Goal: Task Accomplishment & Management: Manage account settings

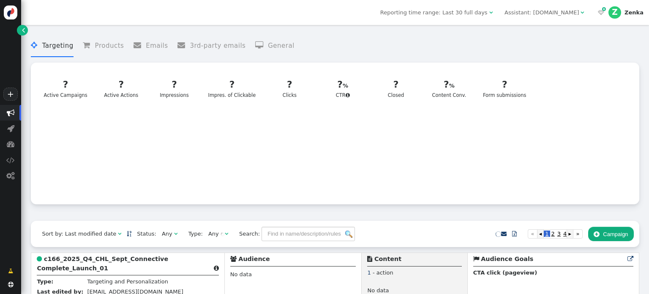
drag, startPoint x: 648, startPoint y: 1, endPoint x: 502, endPoint y: 70, distance: 161.6
click at [526, 42] on menu " Targeting  Products  Emails  3rd-party emails  General" at bounding box center [335, 46] width 608 height 22
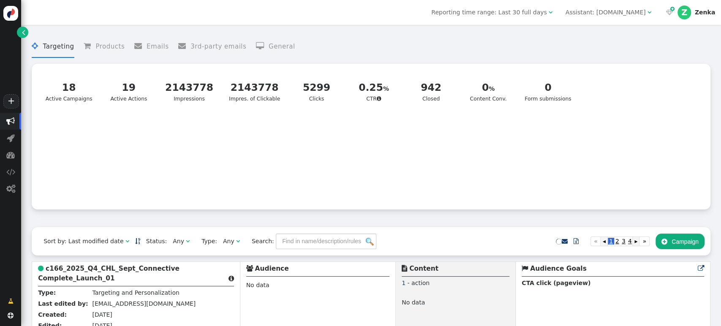
click at [173, 244] on div "Any" at bounding box center [179, 241] width 13 height 9
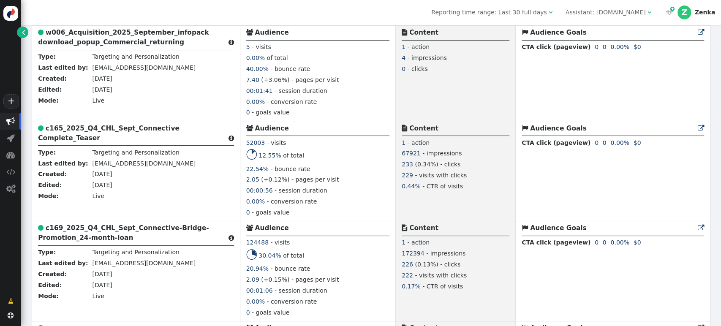
scroll to position [1021, 0]
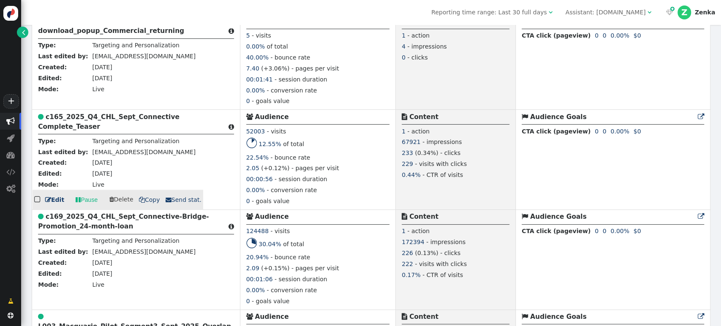
click at [103, 113] on b "c165_2025_Q4_CHL_Sept_Connective Complete_Teaser" at bounding box center [109, 121] width 142 height 17
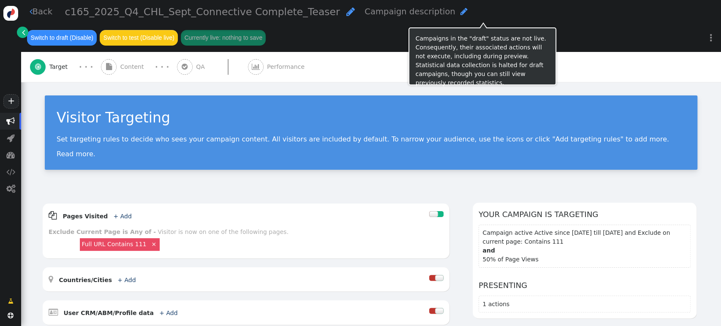
click at [97, 30] on button "Switch to draft (Disable)" at bounding box center [62, 37] width 70 height 15
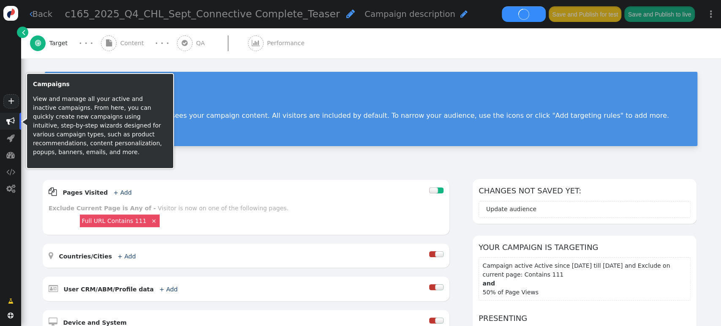
drag, startPoint x: 7, startPoint y: 123, endPoint x: 439, endPoint y: 74, distance: 435.5
click at [7, 123] on span "" at bounding box center [10, 121] width 8 height 8
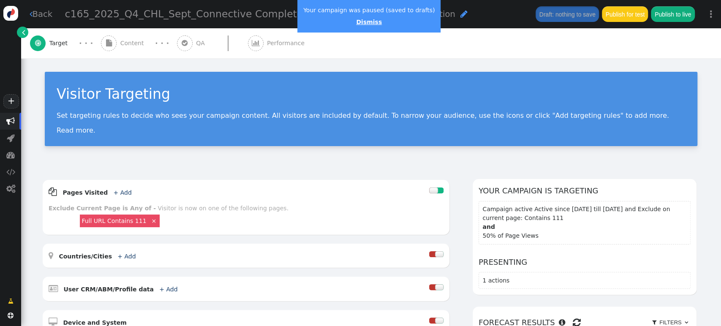
click at [359, 19] on link "Dismiss" at bounding box center [369, 22] width 26 height 7
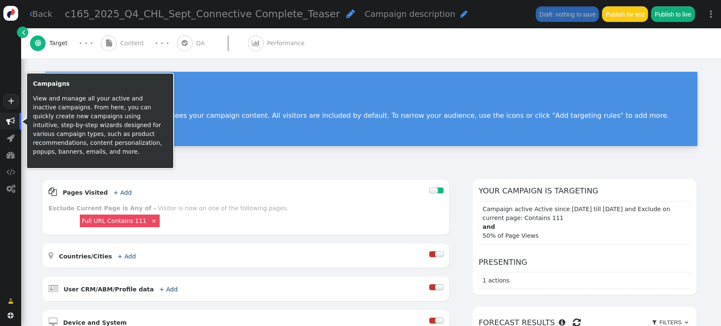
drag, startPoint x: 5, startPoint y: 118, endPoint x: 5, endPoint y: 111, distance: 7.2
click at [5, 116] on span "" at bounding box center [10, 121] width 21 height 17
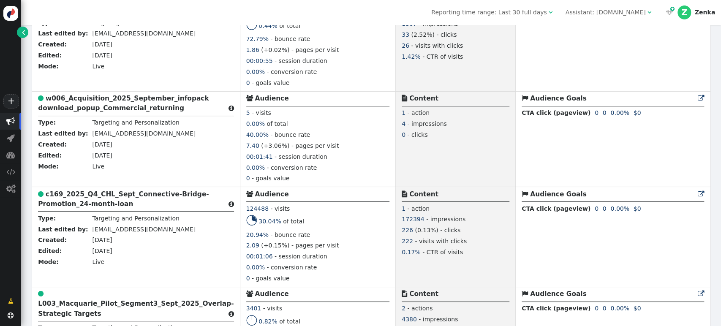
scroll to position [938, 0]
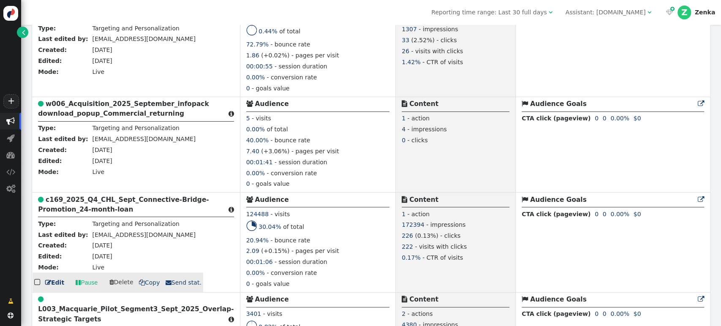
click at [89, 208] on b "c169_2025_Q4_CHL_Sept_Connective-Bridge-Promotion_24-month-loan" at bounding box center [123, 204] width 171 height 17
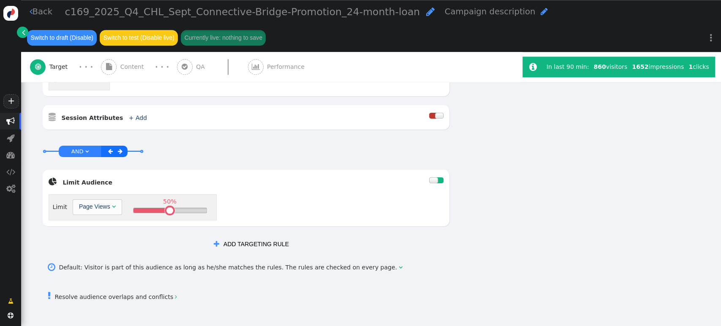
scroll to position [512, 0]
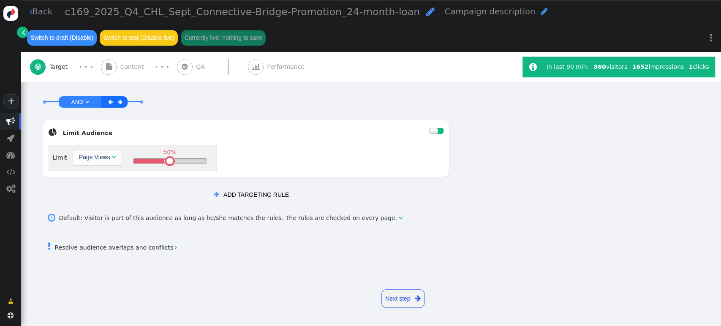
click at [118, 248] on link " Resolve audience overlaps and conflicts " at bounding box center [112, 247] width 129 height 7
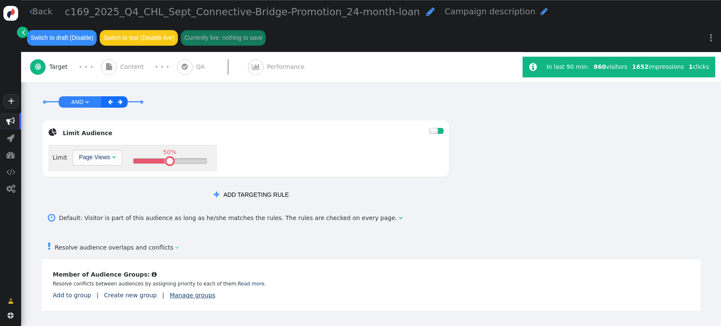
click at [170, 293] on link "Manage groups" at bounding box center [193, 295] width 46 height 7
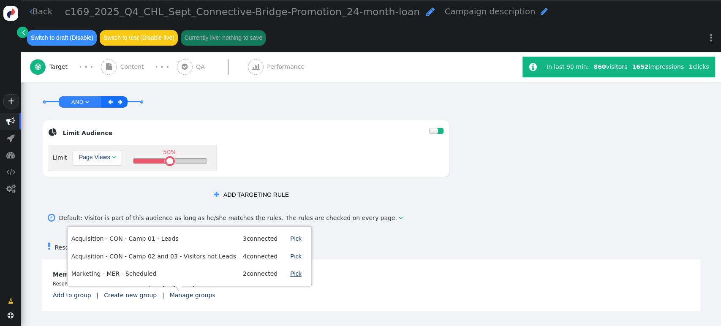
click at [284, 275] on link "Pick" at bounding box center [295, 273] width 23 height 15
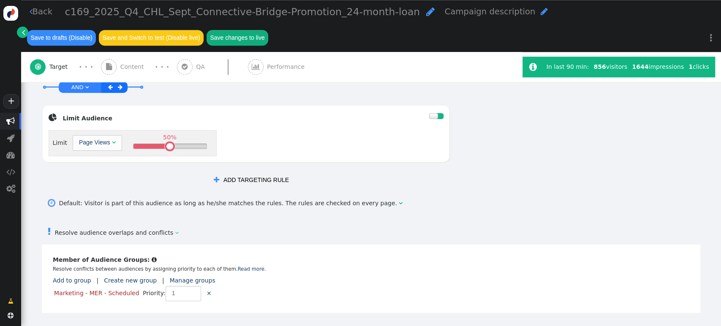
scroll to position [581, 0]
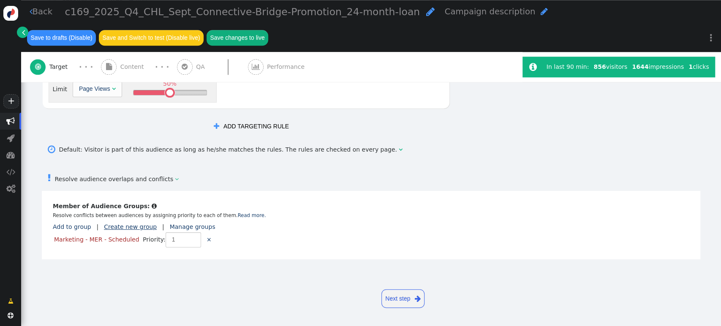
click at [120, 227] on link "Create new group" at bounding box center [130, 226] width 53 height 7
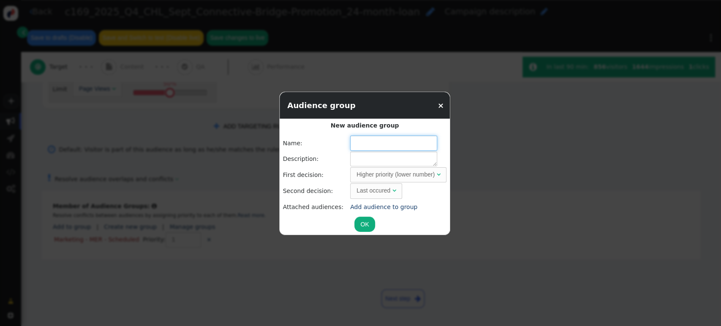
click at [379, 142] on input "text" at bounding box center [393, 143] width 87 height 15
click at [401, 172] on div "Higher priority (lower number)" at bounding box center [396, 174] width 78 height 9
type input "Marketing - MER - Always On"
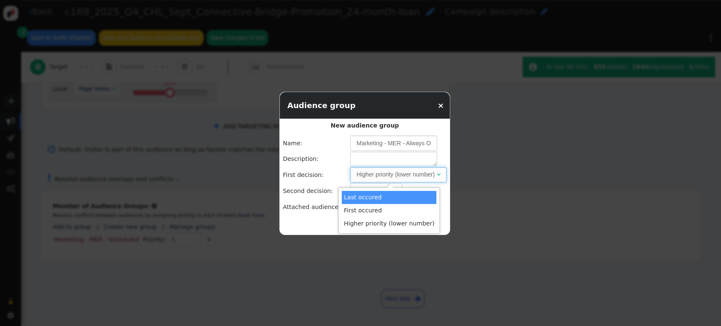
click at [401, 172] on div "Higher priority (lower number)" at bounding box center [396, 174] width 78 height 9
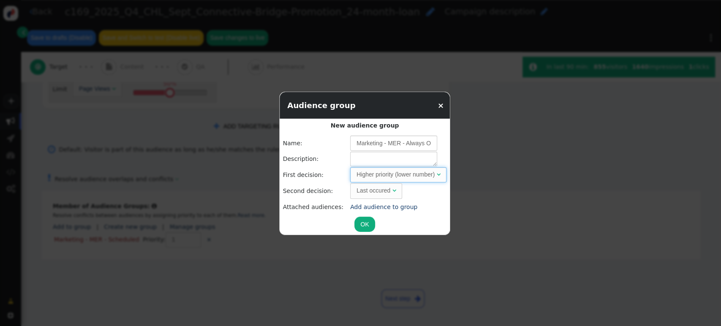
click at [377, 191] on div "Last occured" at bounding box center [374, 190] width 34 height 9
click at [364, 221] on button "OK" at bounding box center [364, 224] width 20 height 15
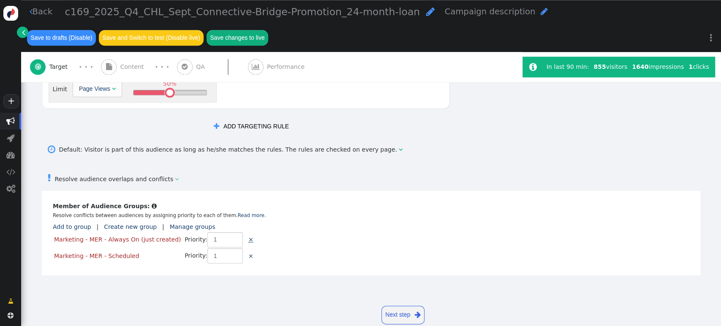
click at [248, 239] on link "×" at bounding box center [250, 239] width 5 height 7
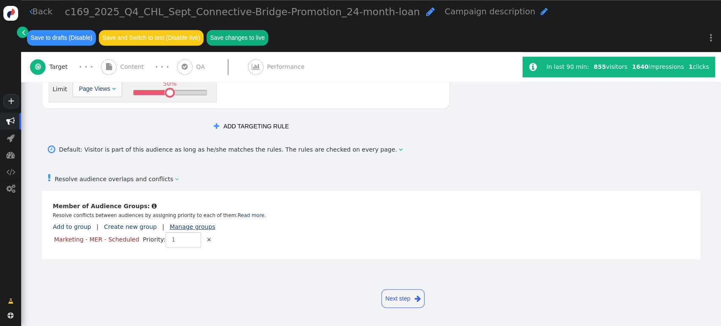
click at [170, 227] on link "Manage groups" at bounding box center [193, 226] width 46 height 7
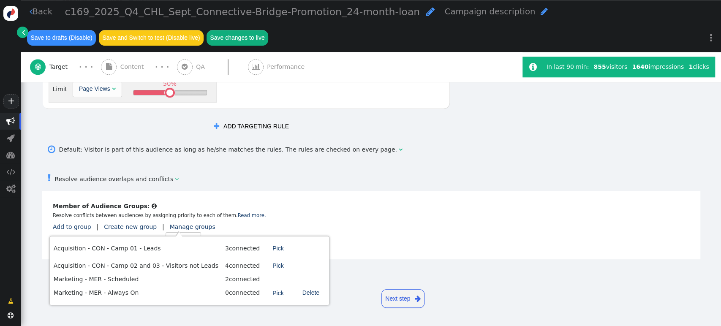
click at [297, 219] on div " Cancellable audience  Member of Audience Groups:  Resolve conflicts between…" at bounding box center [371, 225] width 659 height 68
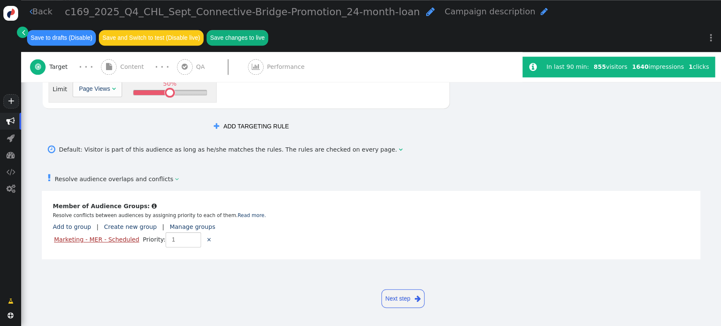
click at [104, 240] on link "Marketing - MER - Scheduled" at bounding box center [96, 239] width 85 height 7
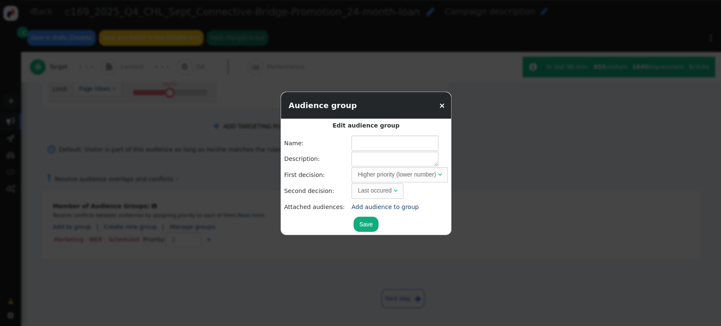
type input "Marketing - MER - Scheduled"
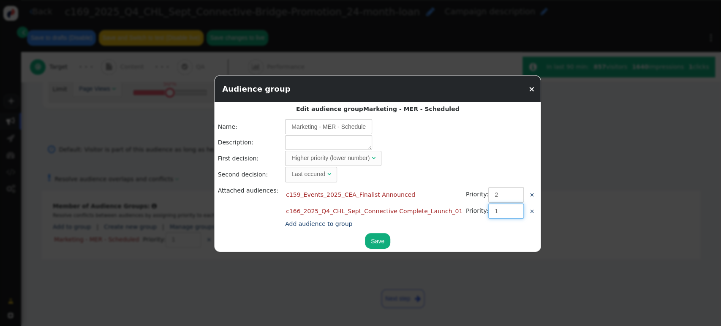
type input "1"
click at [488, 214] on input "1" at bounding box center [505, 211] width 35 height 15
click at [324, 222] on link "Add audience to group" at bounding box center [318, 224] width 67 height 7
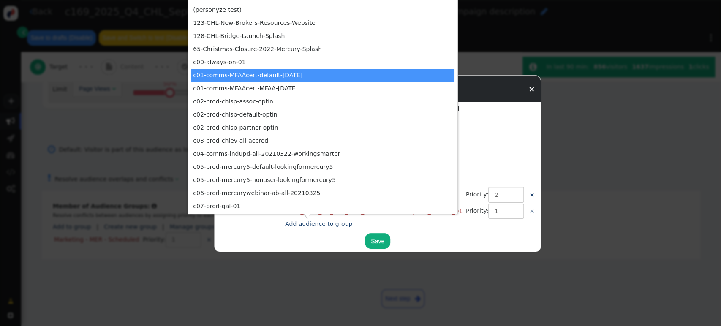
click at [405, 241] on center "Save" at bounding box center [377, 241] width 321 height 16
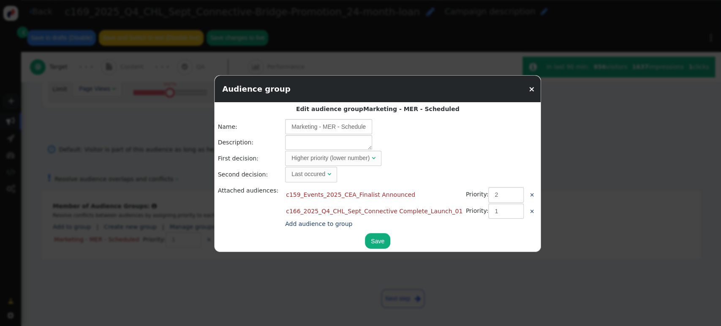
click at [365, 237] on button "Save" at bounding box center [377, 240] width 25 height 15
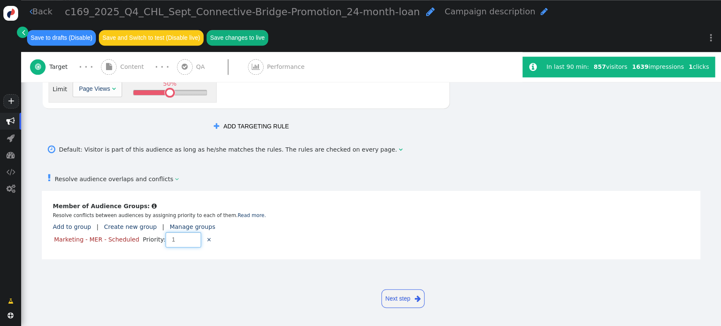
click at [184, 242] on input "1" at bounding box center [183, 239] width 35 height 15
click at [185, 242] on input "1" at bounding box center [183, 239] width 35 height 15
click at [185, 234] on input "1" at bounding box center [183, 239] width 35 height 15
type input "2"
click at [186, 237] on input "2" at bounding box center [183, 239] width 35 height 15
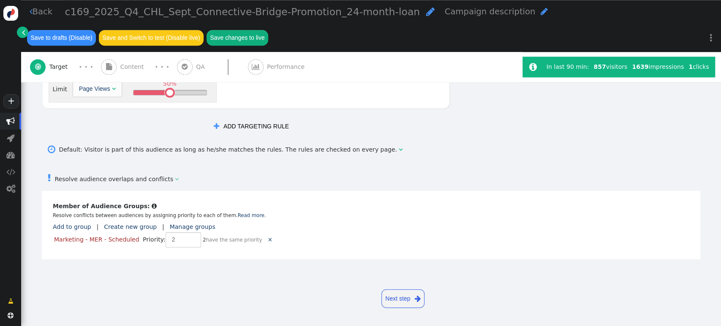
click at [206, 241] on font "have the same priority" at bounding box center [234, 240] width 56 height 6
click at [122, 243] on link "Marketing - MER - Scheduled" at bounding box center [96, 239] width 85 height 7
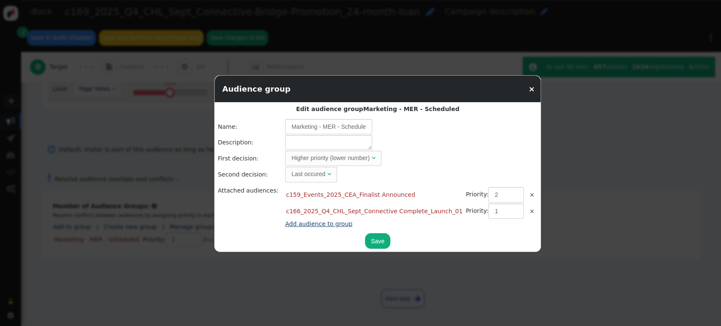
click at [285, 226] on link "Add audience to group" at bounding box center [318, 224] width 67 height 7
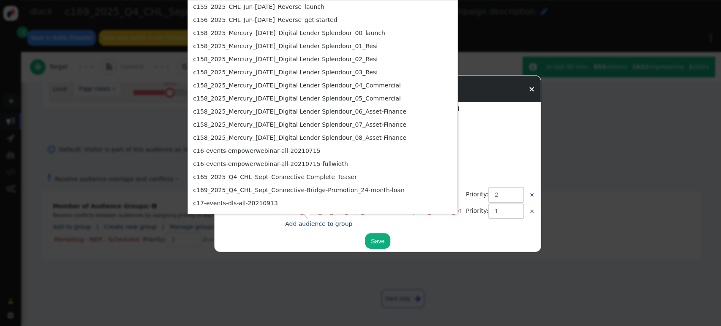
scroll to position [1069, 0]
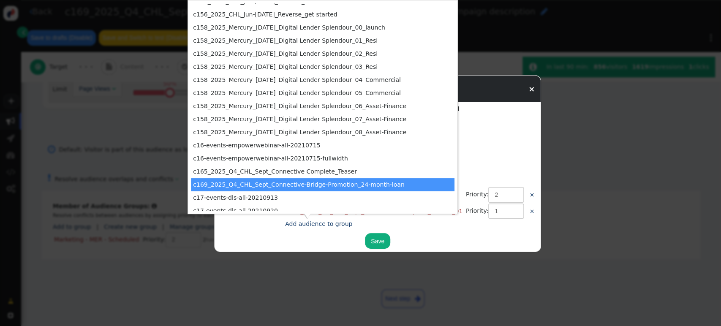
click at [332, 182] on td "c169_2025_Q4_CHL_Sept_Connective-Bridge-Promotion_24-month-loan" at bounding box center [322, 184] width 263 height 13
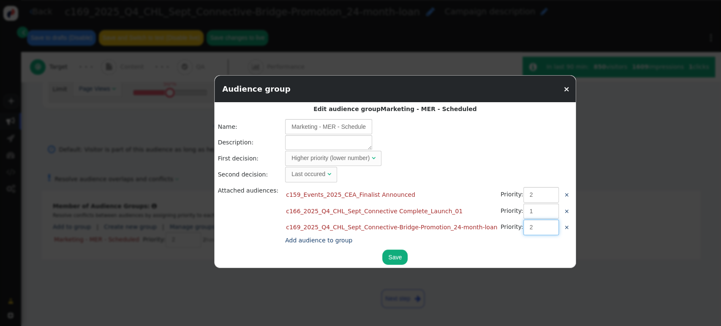
type input "2"
click at [523, 224] on input "2" at bounding box center [540, 227] width 35 height 15
type input "3"
click at [523, 193] on input "3" at bounding box center [540, 194] width 35 height 15
click at [382, 256] on button "Save" at bounding box center [394, 257] width 25 height 15
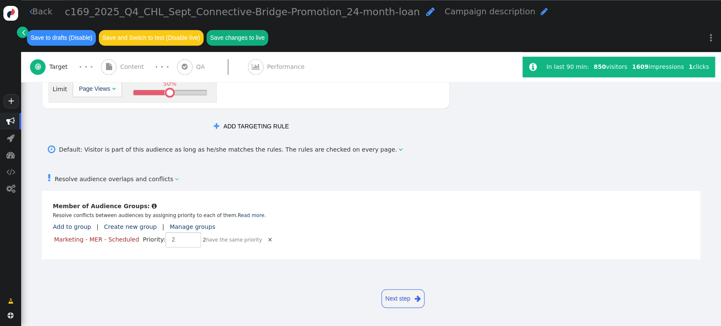
click at [338, 250] on div " Cancellable audience  Member of Audience Groups:  Resolve conflicts between…" at bounding box center [371, 225] width 659 height 68
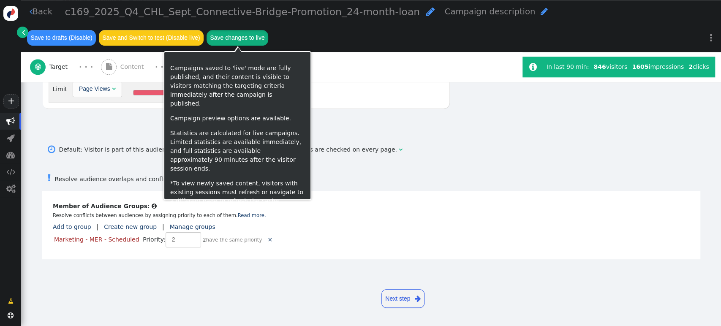
click at [266, 41] on button "Save changes to live" at bounding box center [238, 37] width 62 height 15
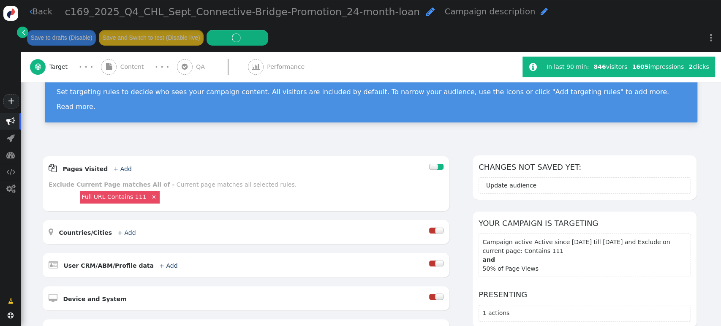
scroll to position [0, 0]
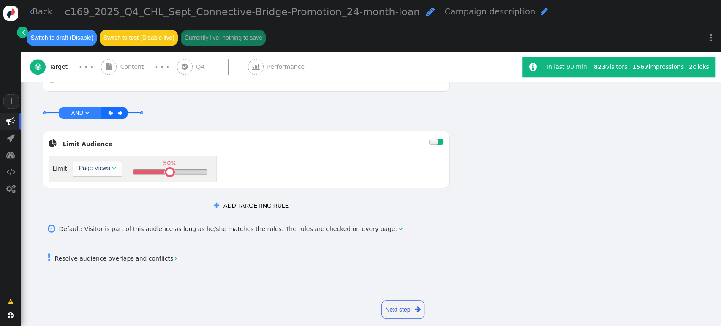
scroll to position [512, 0]
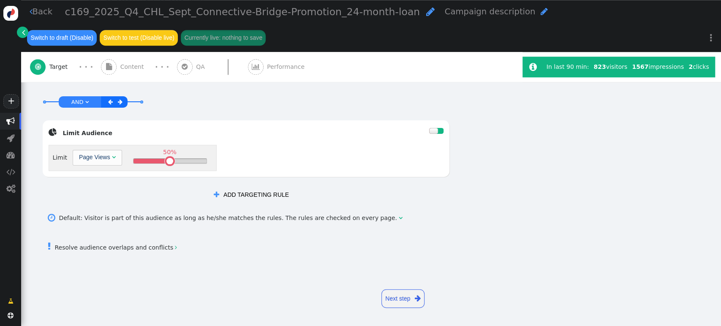
click at [159, 244] on link " Resolve audience overlaps and conflicts " at bounding box center [112, 247] width 129 height 7
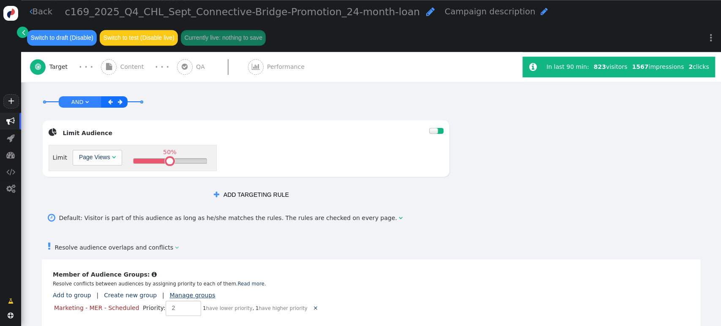
click at [193, 293] on link "Manage groups" at bounding box center [193, 295] width 46 height 7
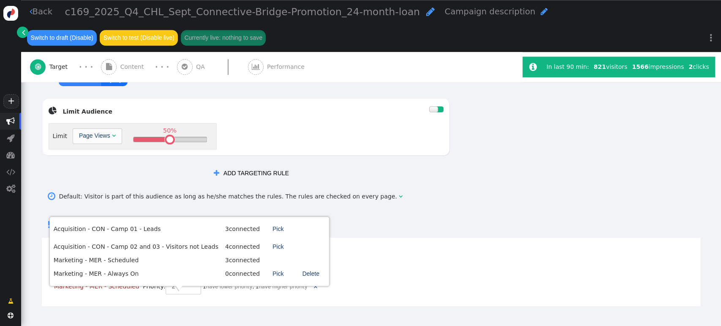
scroll to position [581, 0]
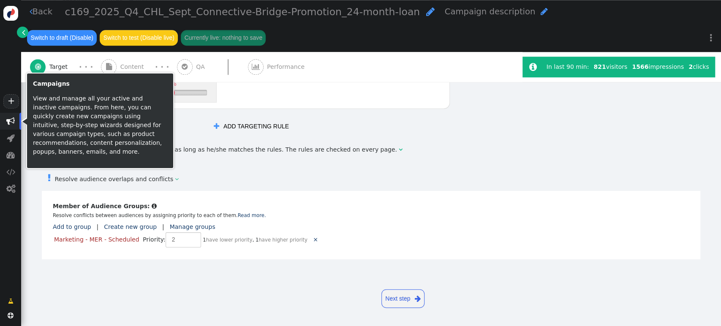
click at [14, 119] on span "" at bounding box center [10, 121] width 8 height 8
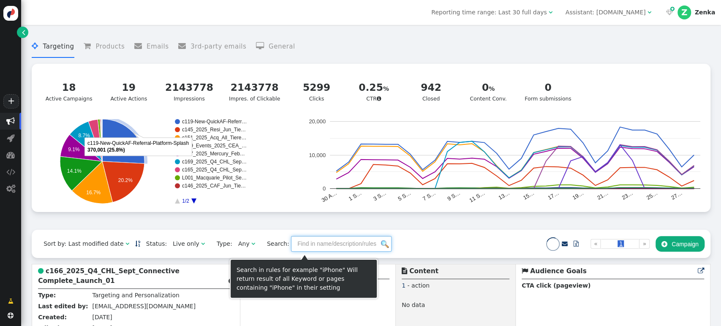
click at [306, 243] on input "text" at bounding box center [341, 243] width 101 height 15
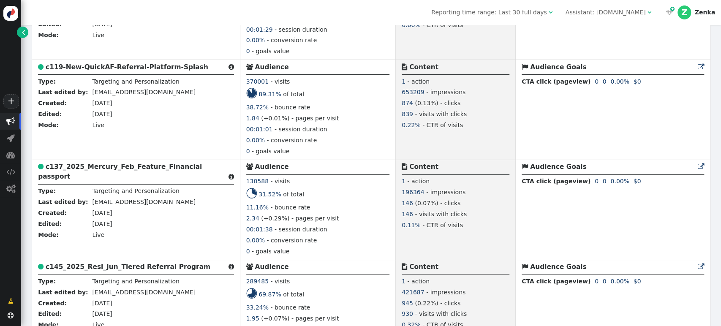
scroll to position [1376, 0]
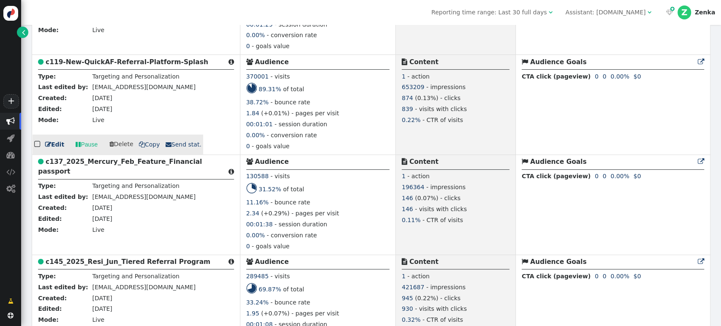
type input "c"
click at [99, 58] on b "c119-New-QuickAF-Referral-Platform-Splash" at bounding box center [127, 62] width 163 height 8
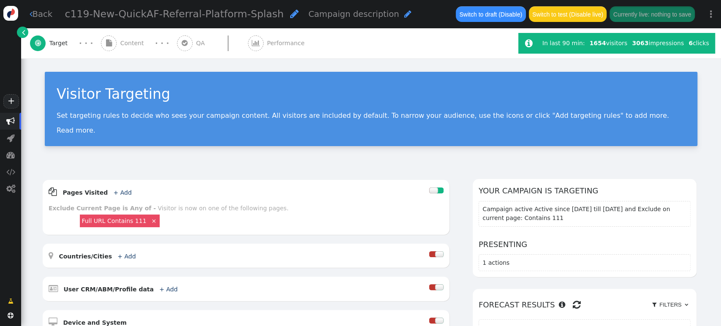
drag, startPoint x: 697, startPoint y: 186, endPoint x: 704, endPoint y: 154, distance: 33.4
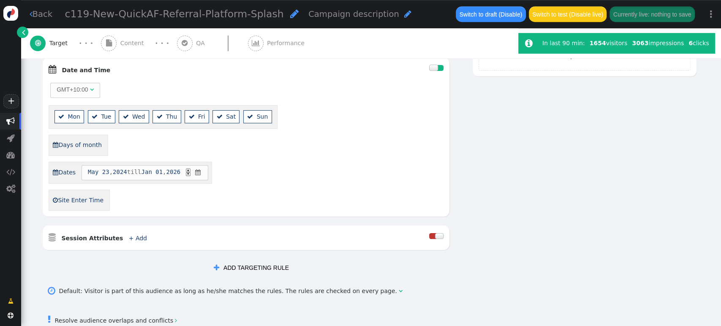
scroll to position [392, 0]
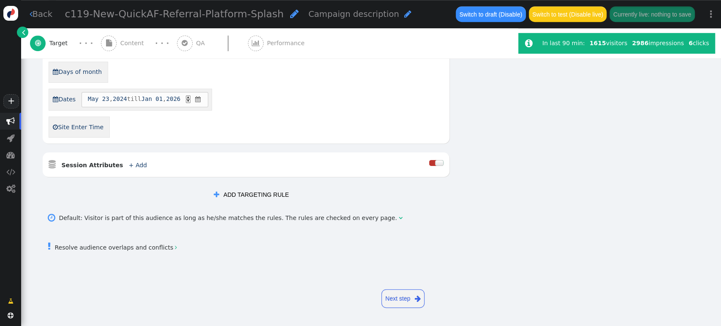
click at [142, 250] on link " Resolve audience overlaps and conflicts " at bounding box center [112, 247] width 129 height 7
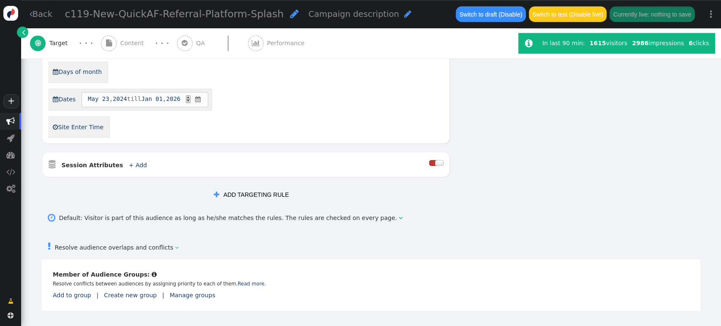
scroll to position [444, 0]
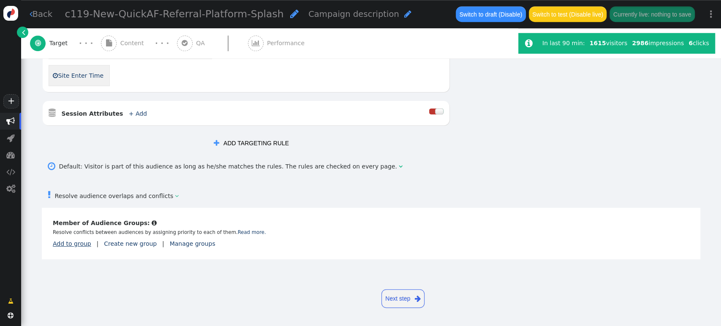
click at [66, 246] on link "Add to group" at bounding box center [72, 243] width 38 height 7
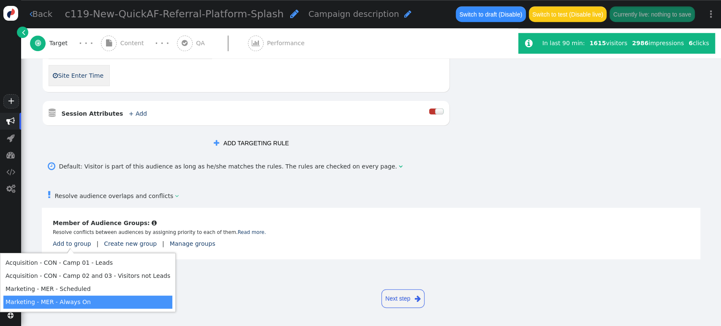
click at [84, 293] on td "Marketing - MER - Always On" at bounding box center [87, 302] width 169 height 13
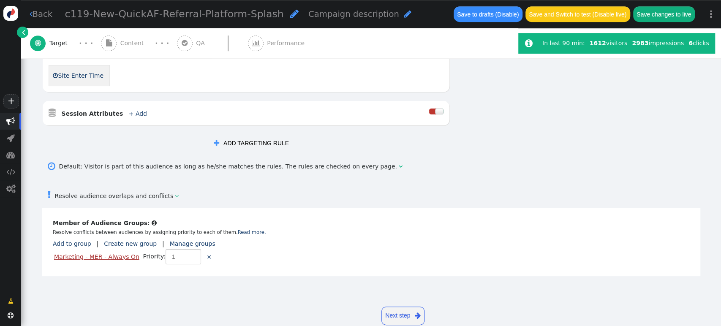
click at [128, 258] on link "Marketing - MER - Always On" at bounding box center [96, 256] width 85 height 7
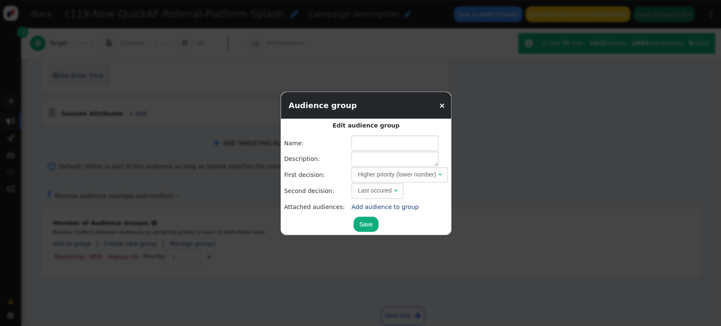
type input "Marketing - MER - Always On"
click at [439, 105] on link "×" at bounding box center [442, 105] width 6 height 9
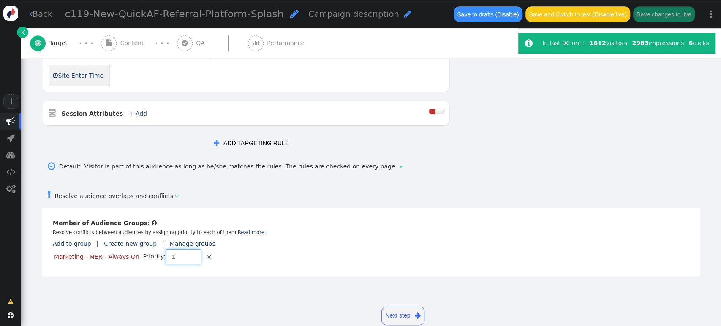
click at [185, 258] on input "1" at bounding box center [183, 256] width 35 height 15
click at [185, 256] on input "2" at bounding box center [183, 256] width 35 height 15
click at [185, 255] on input "3" at bounding box center [183, 256] width 35 height 15
click at [185, 255] on input "4" at bounding box center [183, 256] width 35 height 15
type input "5"
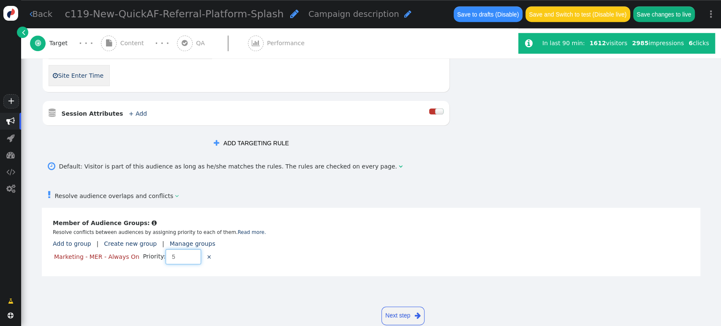
click at [185, 255] on input "5" at bounding box center [183, 256] width 35 height 15
click at [284, 258] on div " Cancellable audience  Member of Audience Groups:  Resolve conflicts between…" at bounding box center [371, 242] width 659 height 68
click at [193, 242] on link "Manage groups" at bounding box center [193, 243] width 46 height 7
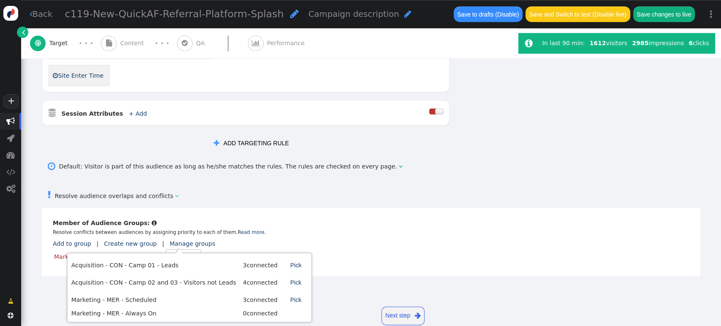
click at [311, 255] on div " Cancellable audience  Member of Audience Groups:  Resolve conflicts between…" at bounding box center [371, 242] width 659 height 68
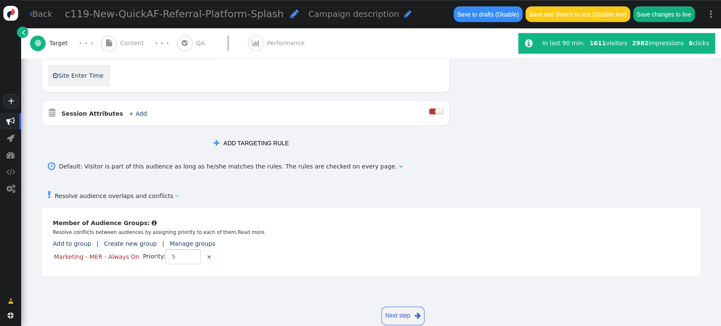
click at [358, 262] on div " Cancellable audience  Member of Audience Groups:  Resolve conflicts between…" at bounding box center [371, 242] width 659 height 68
click at [182, 246] on link "Manage groups" at bounding box center [193, 243] width 46 height 7
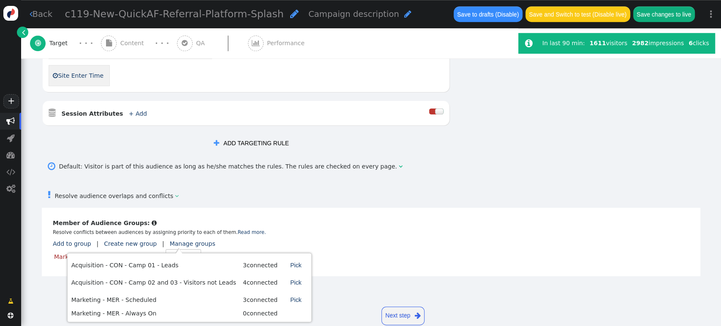
click at [125, 293] on td "Marketing - MER - Scheduled" at bounding box center [153, 300] width 165 height 16
click at [247, 293] on td "0 connected" at bounding box center [257, 313] width 41 height 9
click at [366, 200] on div " Resolve audience overlaps and conflicts " at bounding box center [371, 195] width 659 height 25
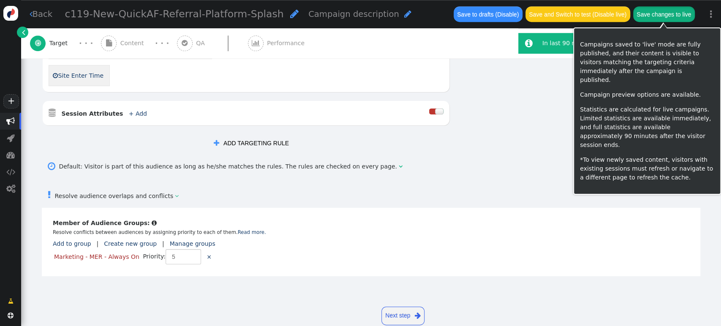
click at [648, 16] on button "Save changes to live" at bounding box center [664, 13] width 62 height 15
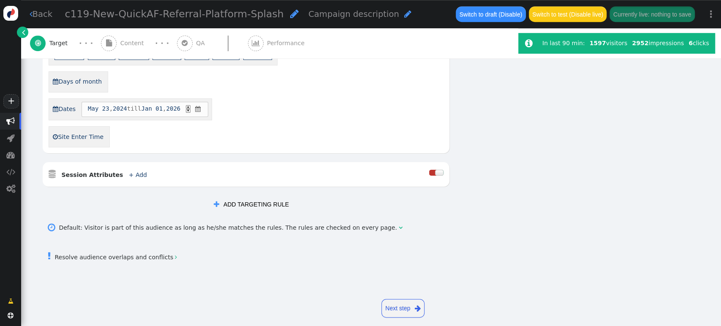
scroll to position [392, 0]
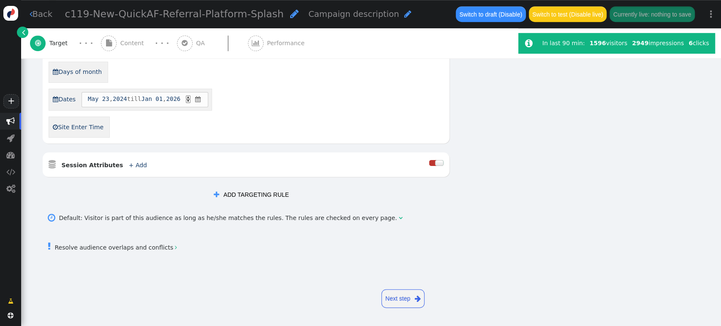
click at [159, 251] on link " Resolve audience overlaps and conflicts " at bounding box center [112, 247] width 129 height 7
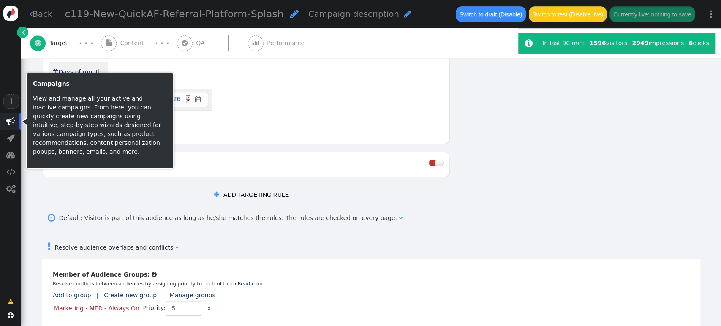
click at [6, 120] on span "" at bounding box center [10, 121] width 8 height 8
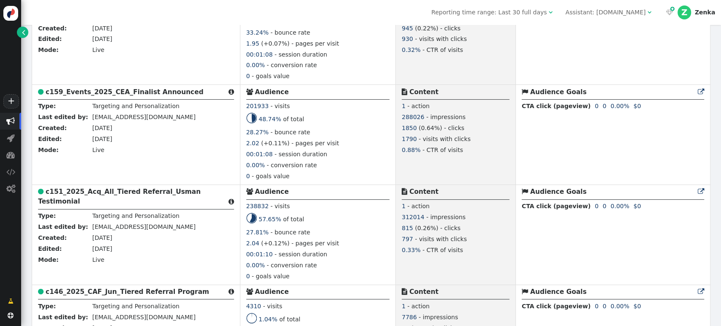
scroll to position [1703, 0]
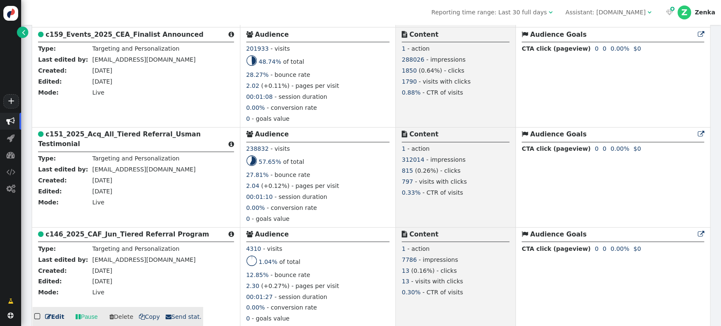
click at [83, 231] on b "c146_2025_CAF_Jun_Tiered Referral Program" at bounding box center [127, 235] width 163 height 8
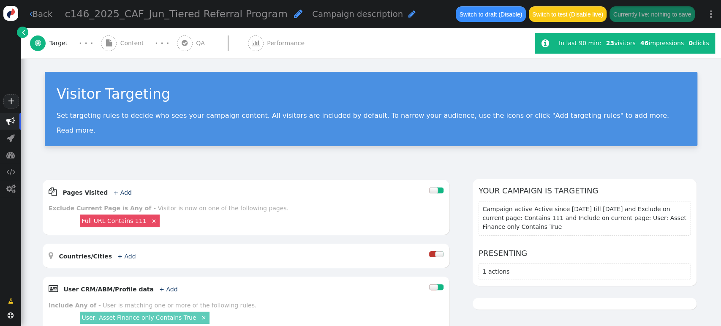
scroll to position [423, 0]
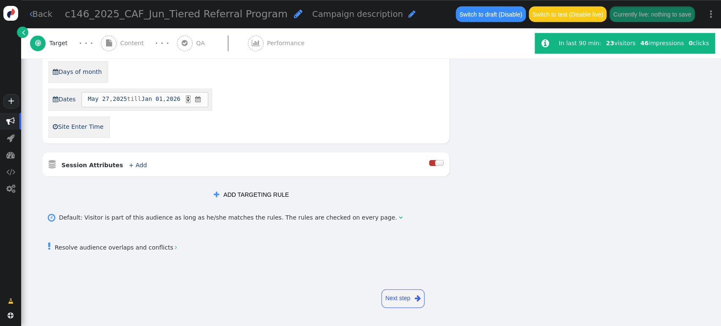
click at [123, 248] on link " Resolve audience overlaps and conflicts " at bounding box center [112, 247] width 129 height 7
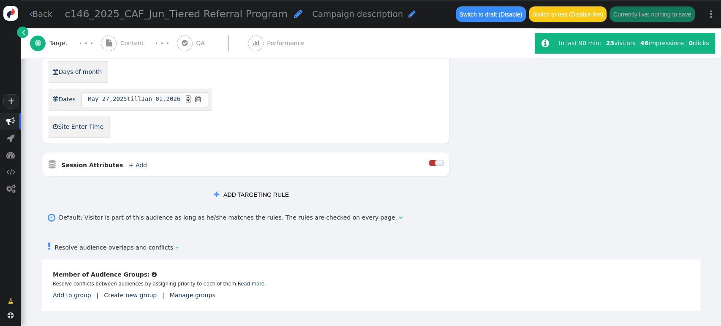
click at [68, 293] on link "Add to group" at bounding box center [72, 295] width 38 height 7
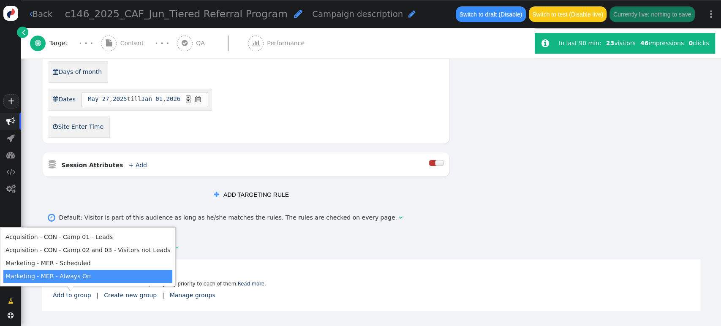
click at [114, 273] on td "Marketing - MER - Always On" at bounding box center [87, 276] width 169 height 13
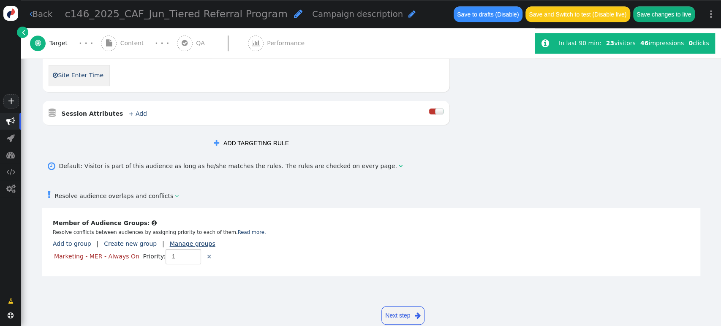
click at [171, 245] on link "Manage groups" at bounding box center [193, 243] width 46 height 7
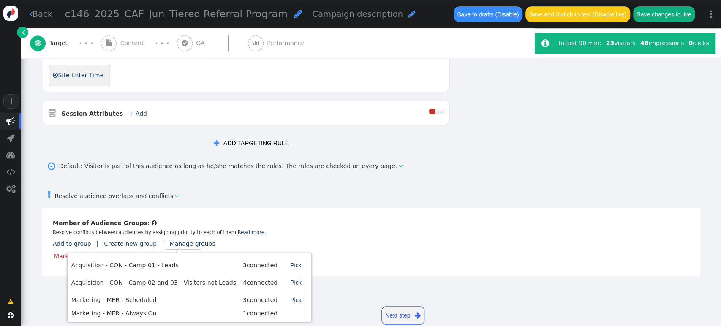
click at [163, 293] on td "Marketing - MER - Scheduled" at bounding box center [153, 300] width 165 height 16
click at [137, 293] on td "Marketing - MER - Scheduled" at bounding box center [153, 300] width 165 height 16
click at [286, 224] on div " Cancellable audience  Member of Audience Groups:  Resolve conflicts between…" at bounding box center [371, 242] width 659 height 68
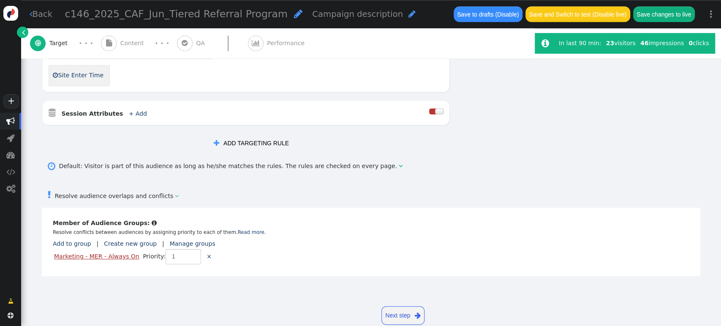
click at [90, 258] on link "Marketing - MER - Always On" at bounding box center [96, 256] width 85 height 7
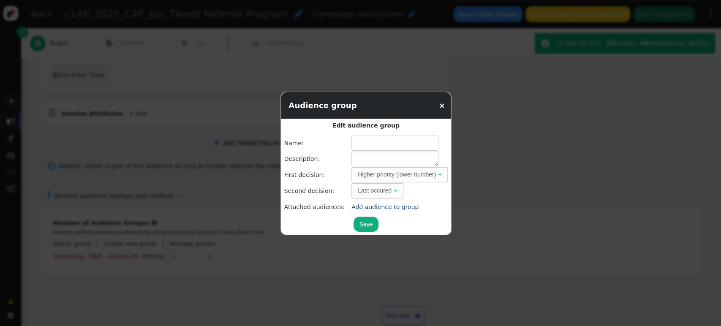
type input "Marketing - MER - Always On"
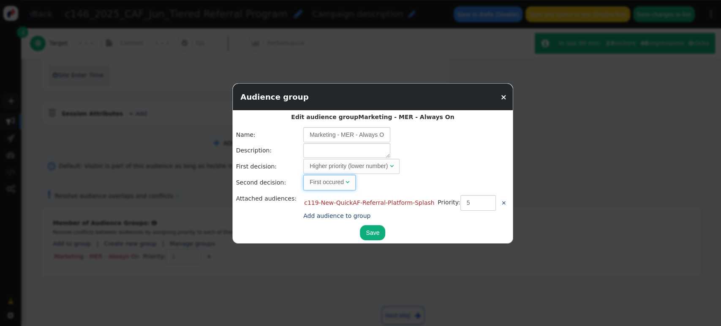
click at [346, 182] on span "" at bounding box center [348, 182] width 4 height 6
click at [436, 182] on td "Higher priority (lower number) " at bounding box center [406, 182] width 206 height 15
click at [368, 184] on div "Higher priority (lower number)" at bounding box center [349, 182] width 78 height 9
click at [360, 234] on button "Save" at bounding box center [372, 232] width 25 height 15
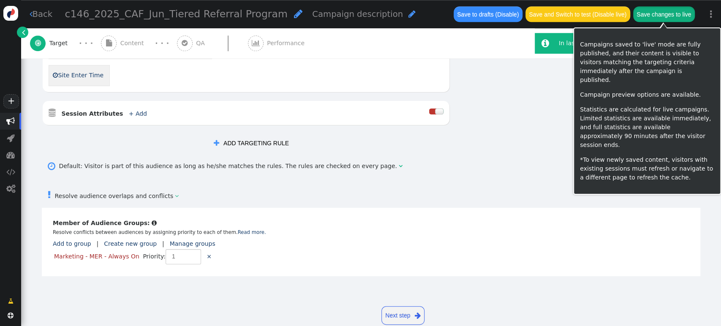
click at [648, 16] on button "Save changes to live" at bounding box center [664, 13] width 62 height 15
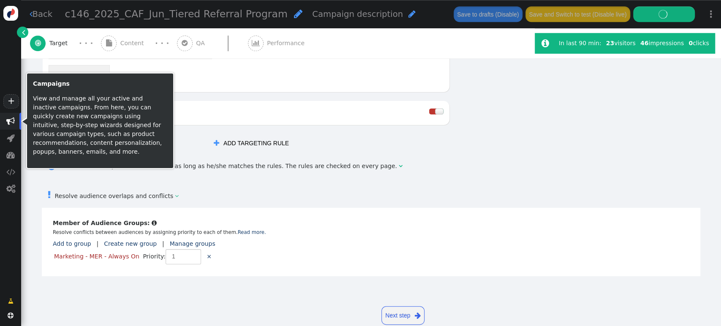
click at [10, 123] on span "" at bounding box center [10, 121] width 8 height 8
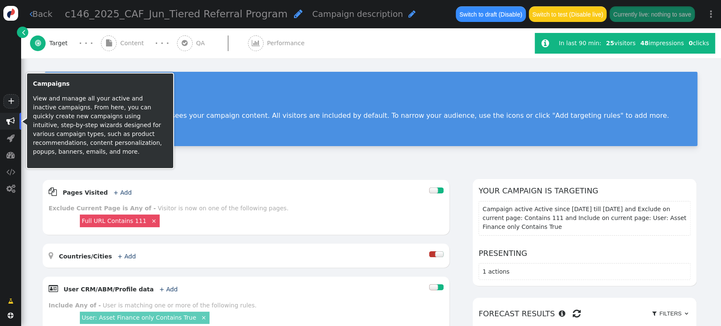
click at [8, 121] on span "" at bounding box center [10, 121] width 8 height 8
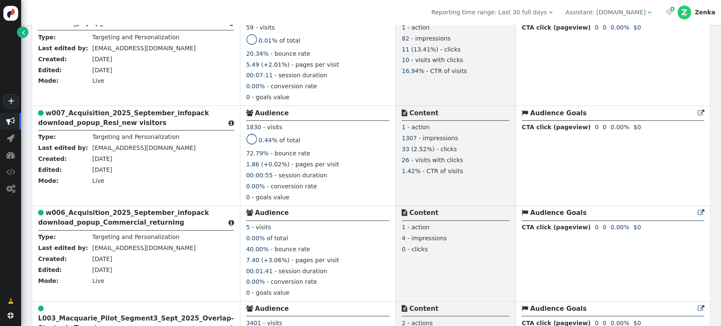
scroll to position [1703, 0]
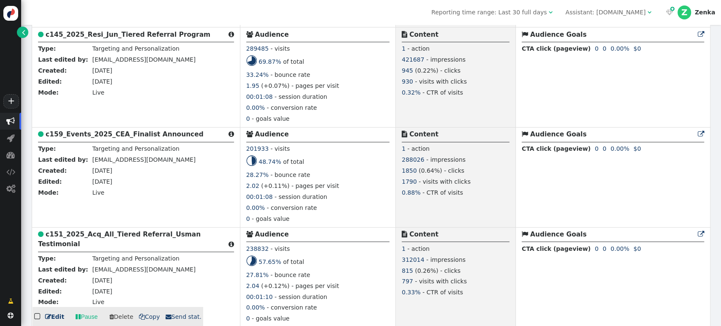
click at [129, 231] on b "c151_2025_Acq_All_Tiered Referral_Usman Testimonial" at bounding box center [119, 239] width 163 height 17
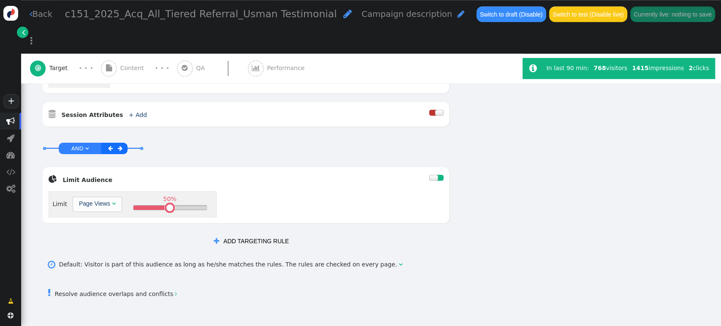
scroll to position [520, 0]
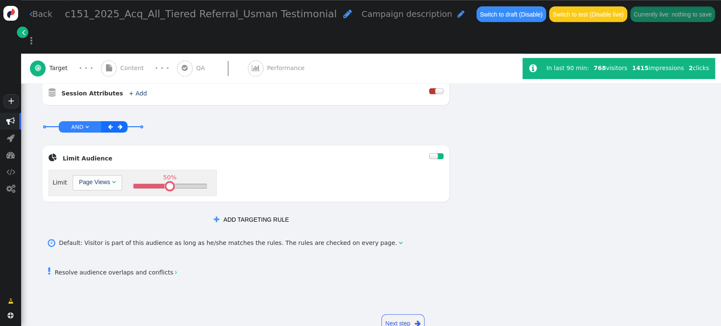
click at [127, 269] on link " Resolve audience overlaps and conflicts " at bounding box center [112, 272] width 129 height 7
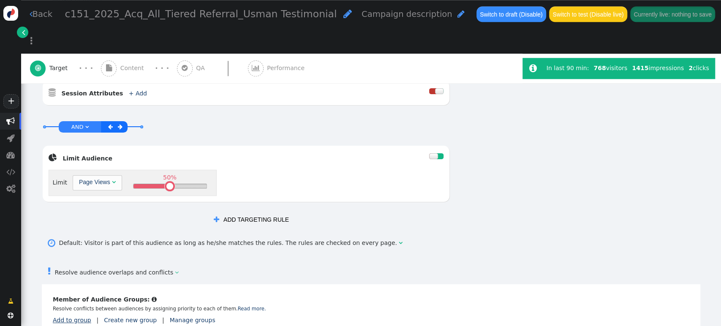
click at [60, 293] on link "Add to group" at bounding box center [72, 320] width 38 height 7
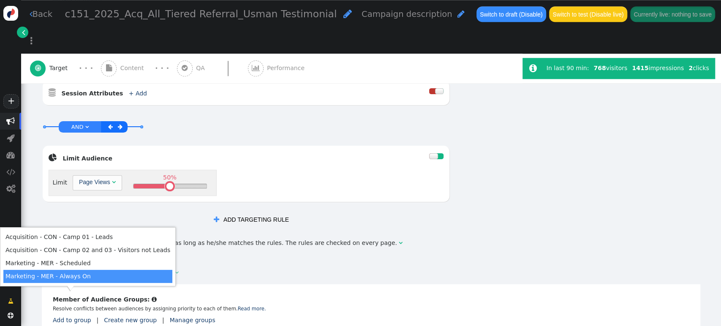
click at [86, 275] on td "Marketing - MER - Always On" at bounding box center [87, 276] width 169 height 13
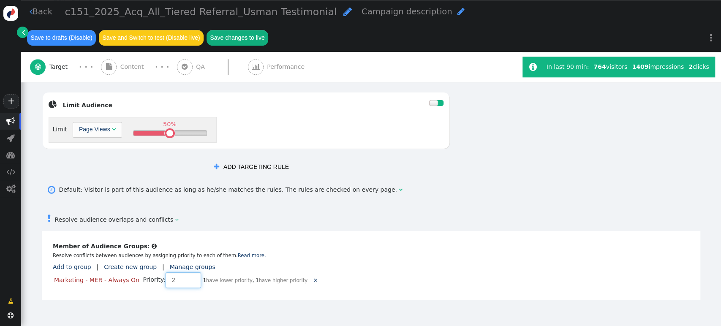
click at [185, 272] on input "2" at bounding box center [183, 279] width 35 height 15
type input "3"
click at [185, 272] on input "3" at bounding box center [183, 279] width 35 height 15
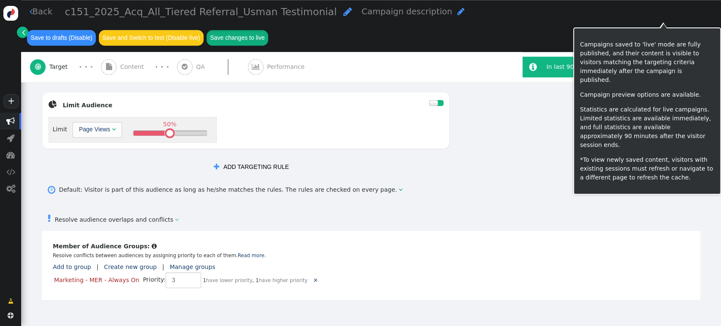
click at [268, 30] on button "Save changes to live" at bounding box center [238, 37] width 62 height 15
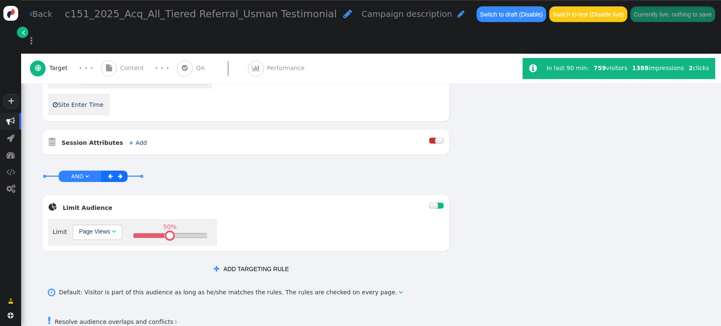
scroll to position [501, 0]
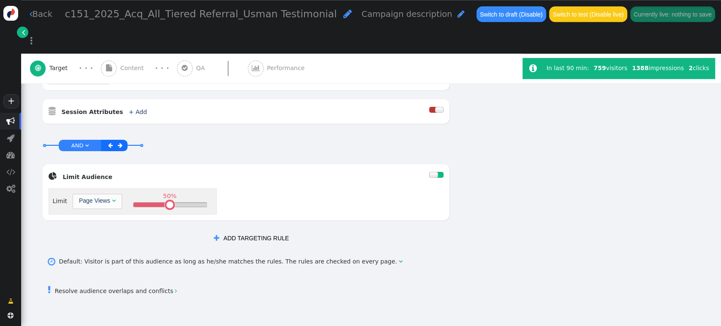
click at [84, 288] on link " Resolve audience overlaps and conflicts " at bounding box center [112, 291] width 129 height 7
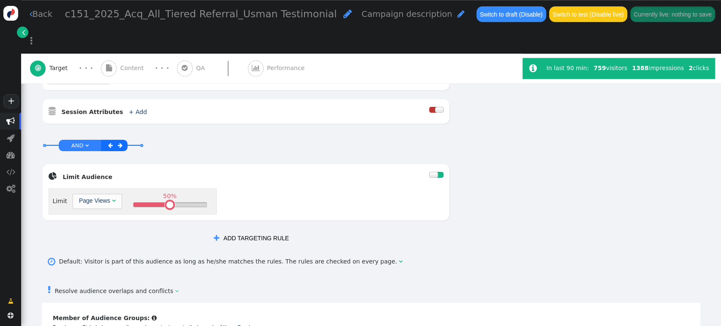
scroll to position [588, 0]
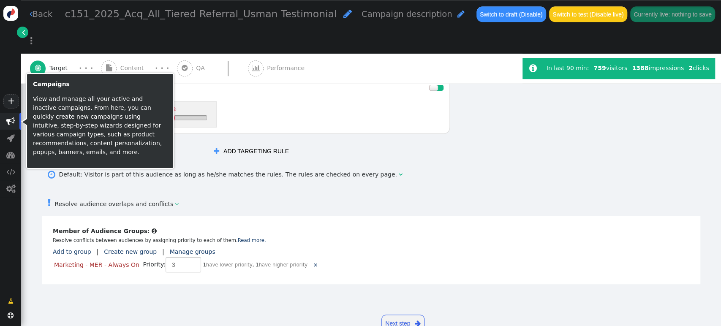
click at [5, 118] on span "" at bounding box center [10, 121] width 21 height 17
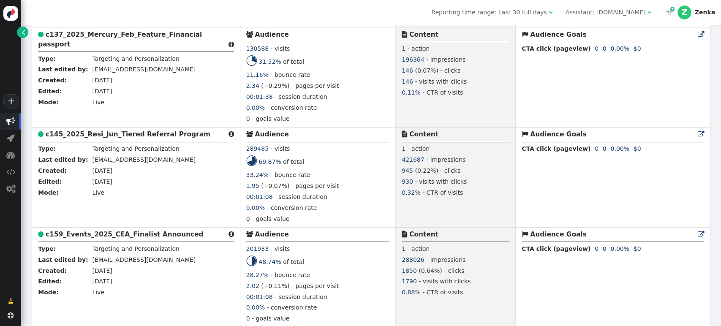
scroll to position [1703, 0]
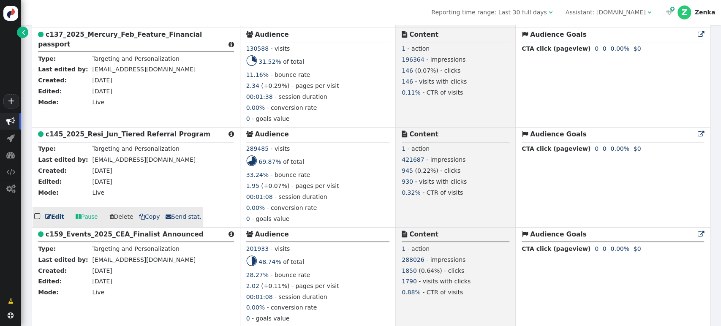
click at [122, 131] on b "c145_2025_Resi_Jun_Tiered Referral Program" at bounding box center [128, 135] width 165 height 8
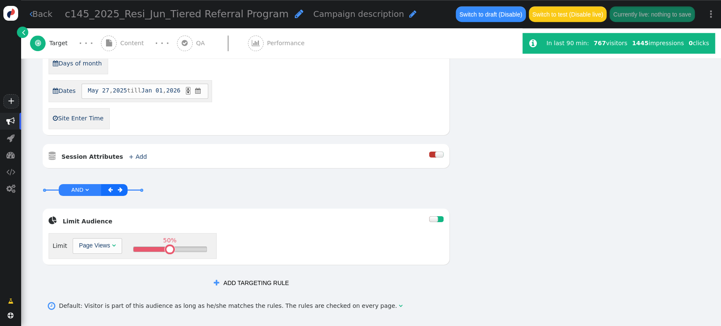
scroll to position [520, 0]
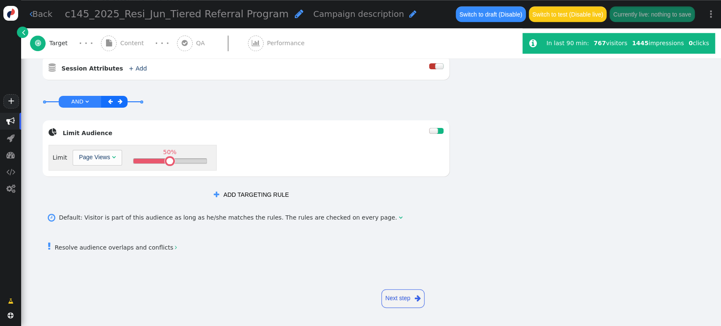
click at [125, 246] on link " Resolve audience overlaps and conflicts " at bounding box center [112, 247] width 129 height 7
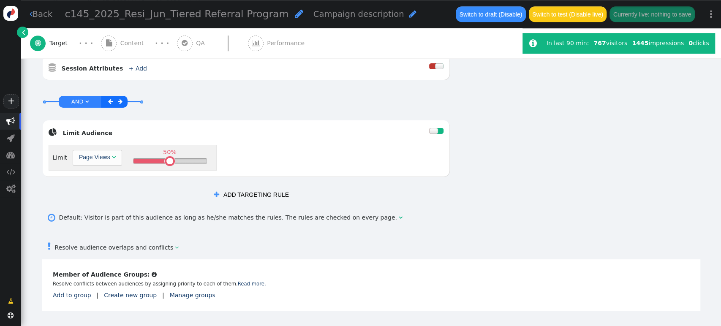
scroll to position [571, 0]
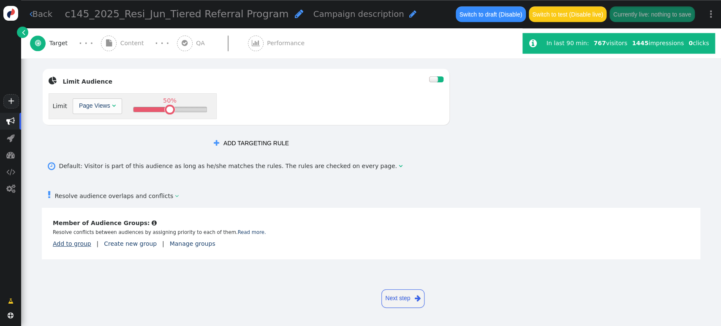
click at [76, 243] on link "Add to group" at bounding box center [72, 243] width 38 height 7
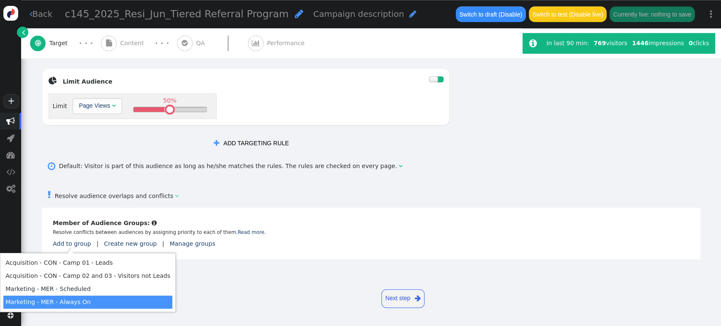
click at [81, 293] on td "Marketing - MER - Always On" at bounding box center [87, 302] width 169 height 13
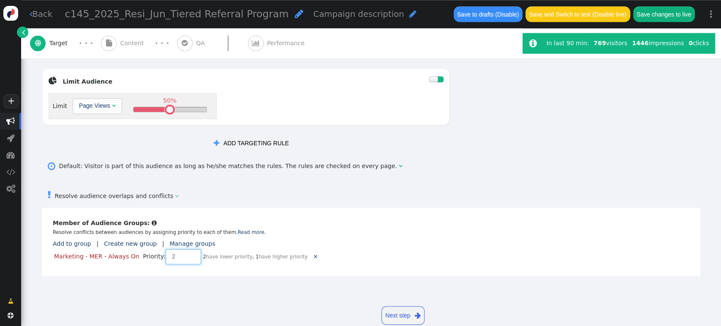
type input "2"
click at [185, 253] on input "2" at bounding box center [183, 256] width 35 height 15
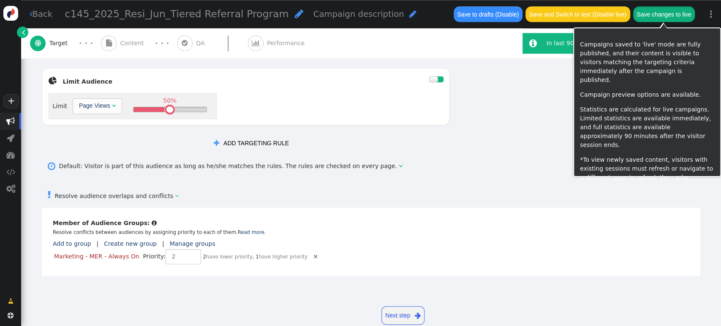
click at [646, 10] on button "Save changes to live" at bounding box center [664, 13] width 62 height 15
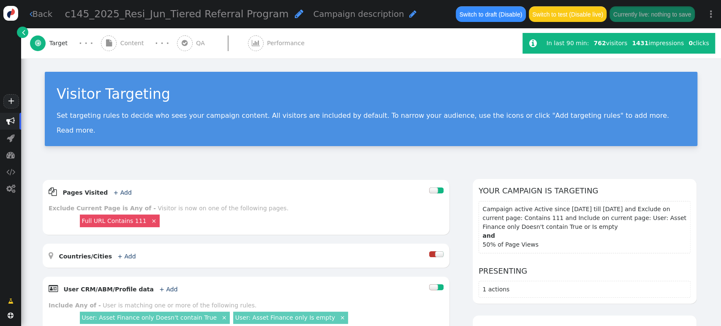
click at [7, 120] on span "" at bounding box center [10, 121] width 8 height 8
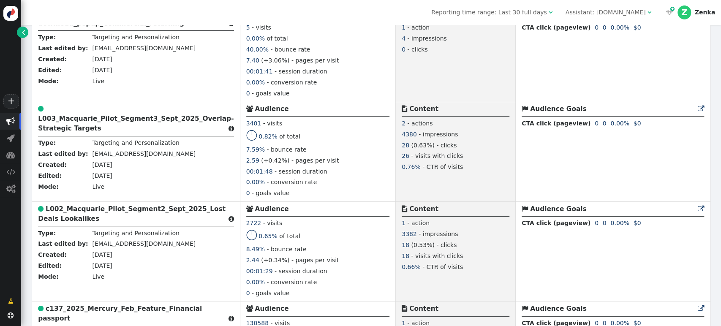
scroll to position [1703, 0]
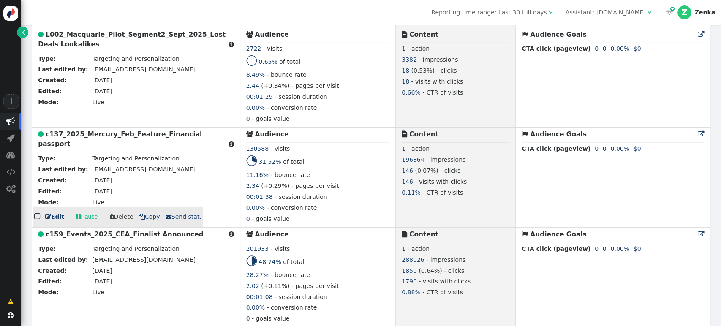
click at [134, 131] on b "c137_2025_Mercury_Feb_Feature_Financial passport" at bounding box center [120, 139] width 164 height 17
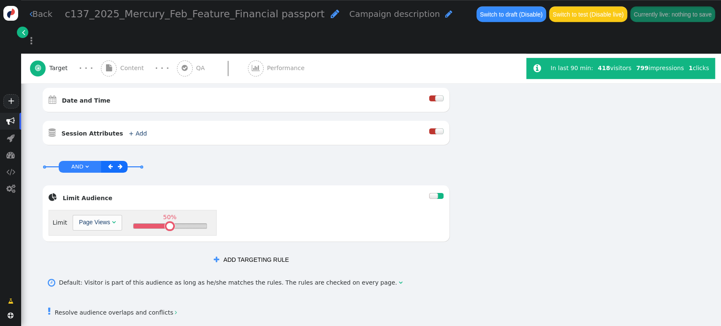
scroll to position [384, 0]
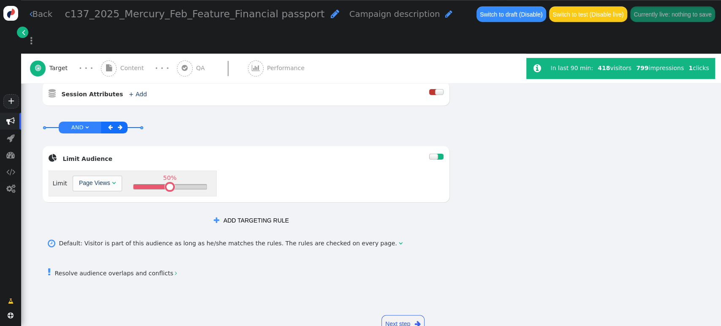
click at [122, 260] on div " Resolve audience overlaps and conflicts " at bounding box center [371, 272] width 659 height 25
click at [132, 270] on link " Resolve audience overlaps and conflicts " at bounding box center [112, 273] width 129 height 7
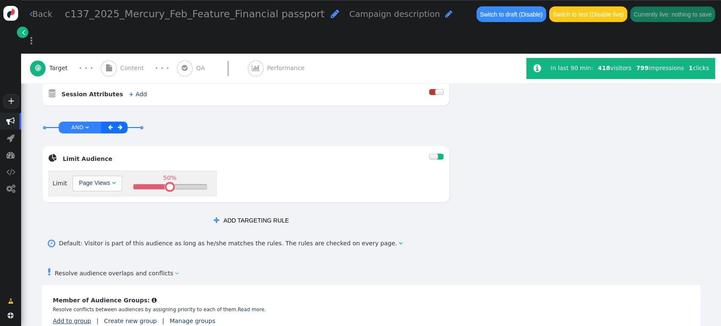
click at [78, 293] on link "Add to group" at bounding box center [72, 321] width 38 height 7
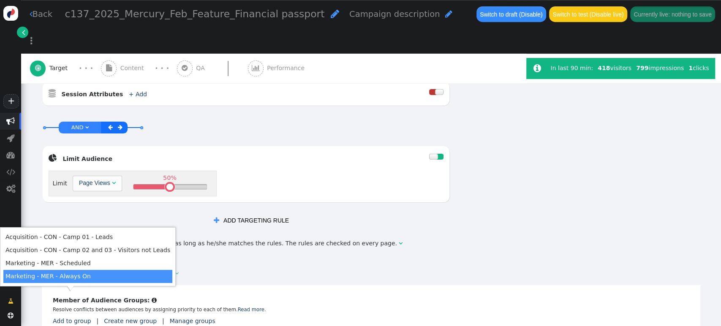
click at [82, 277] on td "Marketing - MER - Always On" at bounding box center [87, 276] width 169 height 13
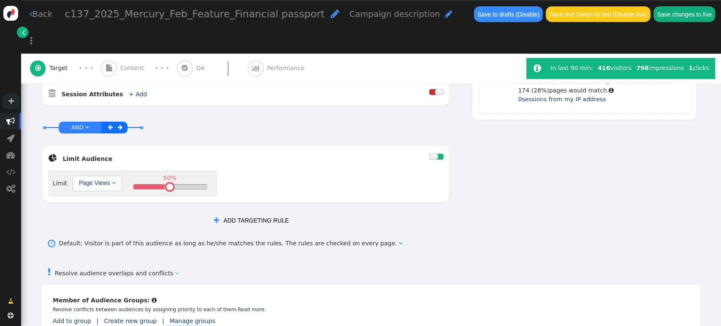
type input "6"
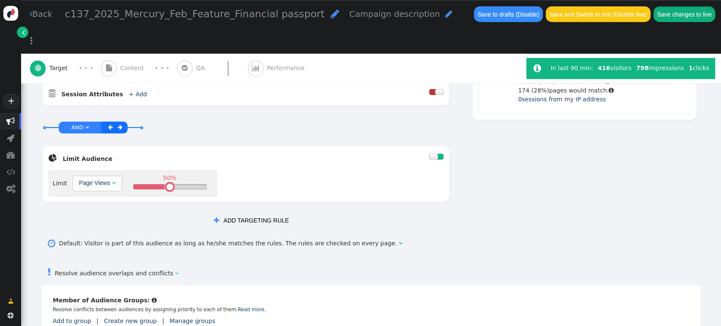
click at [648, 18] on button "Save changes to live" at bounding box center [685, 13] width 62 height 15
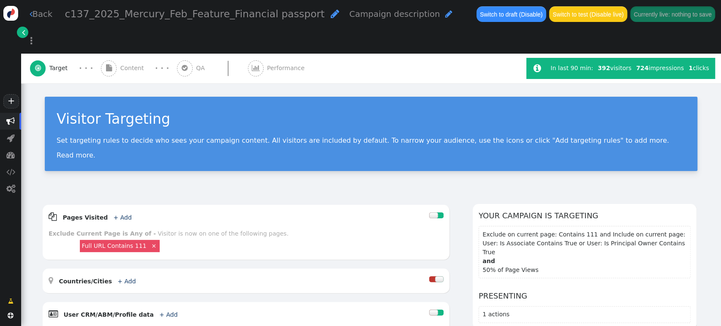
click at [13, 125] on span "" at bounding box center [10, 121] width 21 height 17
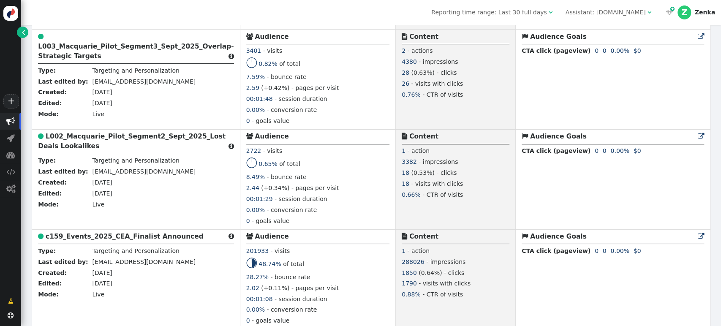
scroll to position [1703, 0]
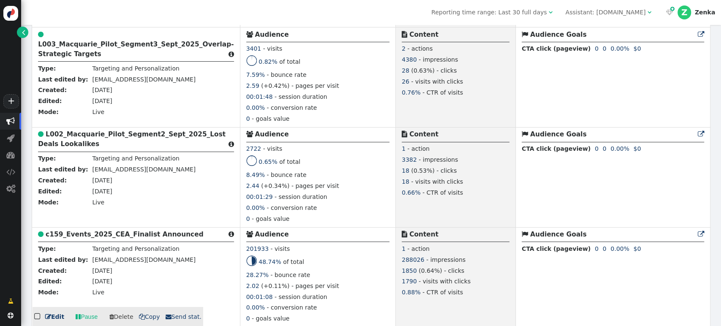
click at [157, 231] on b "c159_Events_2025_CEA_Finalist Announced" at bounding box center [125, 235] width 158 height 8
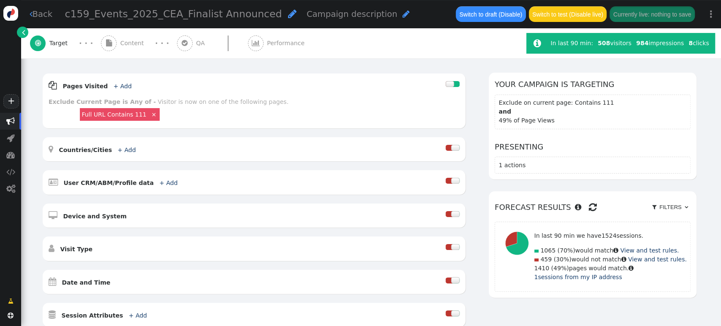
scroll to position [353, 0]
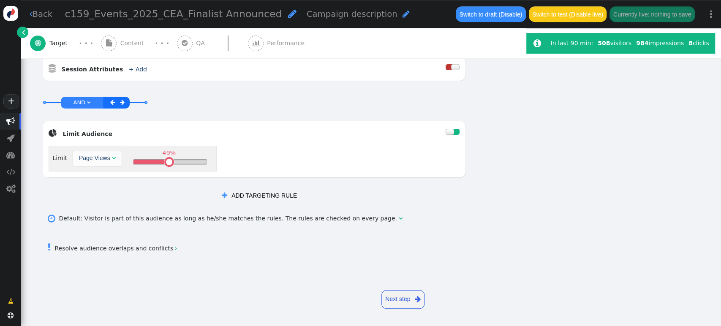
click at [110, 253] on div " Resolve audience overlaps and conflicts " at bounding box center [371, 247] width 659 height 25
click at [120, 250] on link " Resolve audience overlaps and conflicts " at bounding box center [112, 248] width 129 height 7
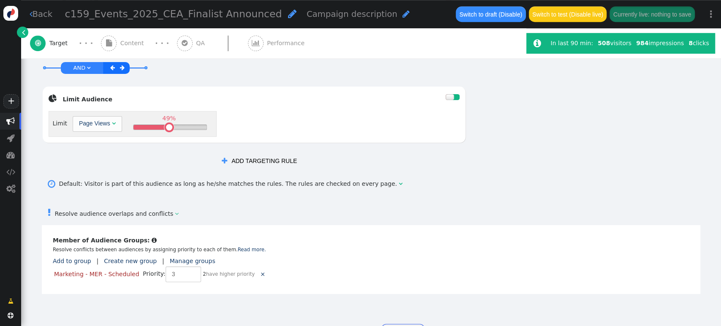
scroll to position [421, 0]
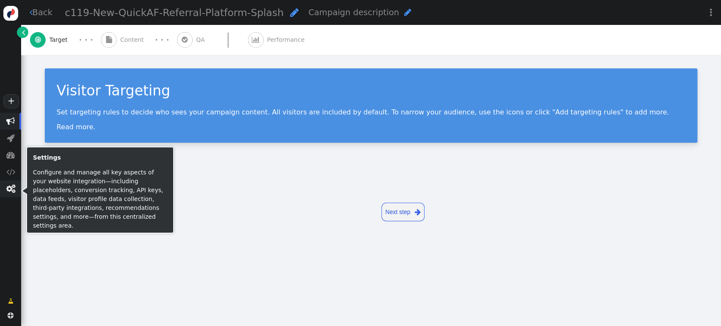
click at [8, 186] on span "" at bounding box center [10, 189] width 9 height 8
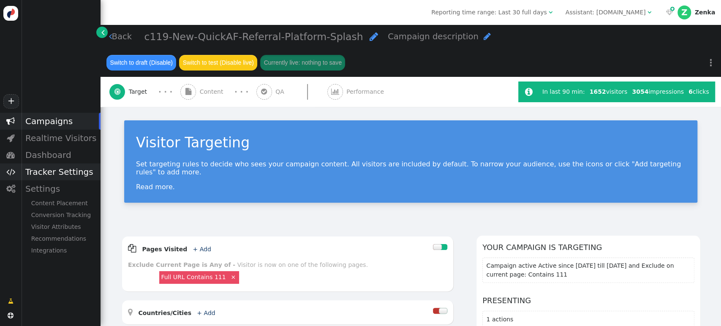
click at [63, 175] on div "Tracker Settings" at bounding box center [60, 171] width 79 height 17
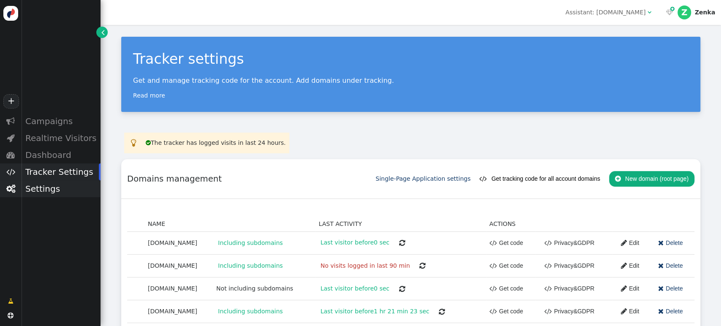
click at [35, 188] on div "Settings" at bounding box center [60, 188] width 79 height 17
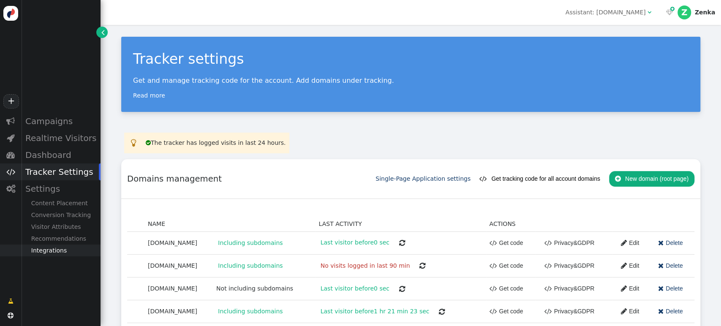
click at [37, 249] on div "Integrations" at bounding box center [60, 251] width 79 height 12
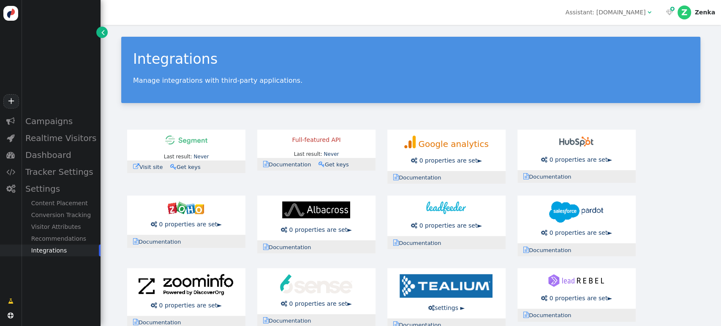
click at [329, 141] on div "Full-featured API" at bounding box center [316, 140] width 106 height 9
click at [293, 166] on link " Documentation" at bounding box center [289, 164] width 53 height 6
click at [276, 166] on link " Documentation" at bounding box center [289, 164] width 53 height 6
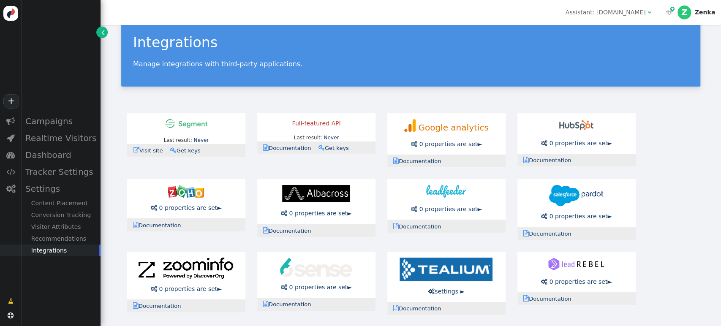
scroll to position [93, 0]
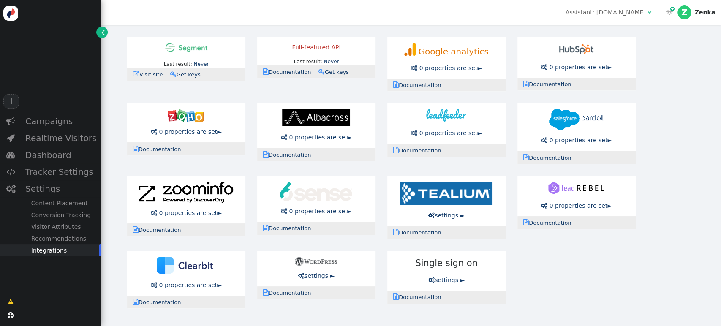
click at [285, 293] on link " Documentation" at bounding box center [289, 293] width 53 height 6
